Goal: Transaction & Acquisition: Download file/media

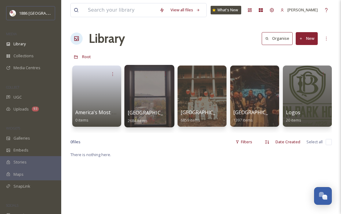
click at [166, 117] on div "[GEOGRAPHIC_DATA] 2684 items" at bounding box center [150, 116] width 44 height 15
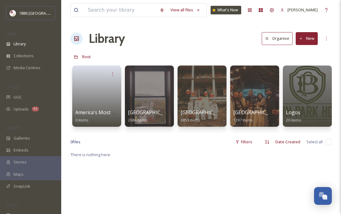
click at [333, 78] on div "View all files What's New [PERSON_NAME] Library Organise New Root Your Selectio…" at bounding box center [201, 182] width 280 height 365
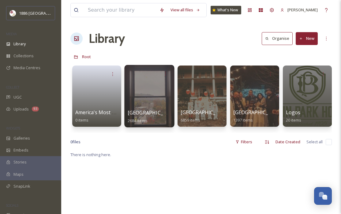
click at [152, 117] on div "[GEOGRAPHIC_DATA] 2684 items" at bounding box center [150, 116] width 44 height 15
click at [152, 118] on div "[GEOGRAPHIC_DATA] 2684 items" at bounding box center [150, 116] width 44 height 15
click at [148, 118] on span "2684 items" at bounding box center [138, 121] width 20 height 6
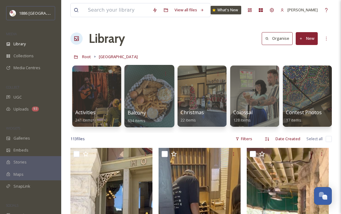
click at [148, 108] on div at bounding box center [149, 96] width 50 height 63
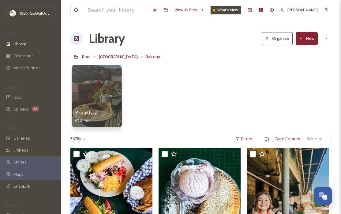
click at [88, 98] on div at bounding box center [97, 96] width 50 height 63
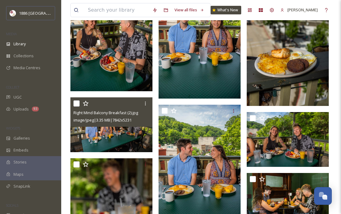
scroll to position [421, 0]
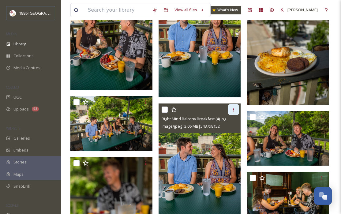
click at [234, 111] on icon at bounding box center [234, 110] width 1 height 4
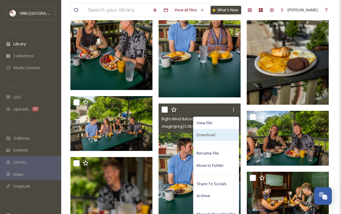
click at [228, 134] on div "Download" at bounding box center [216, 135] width 45 height 12
